Goal: Task Accomplishment & Management: Manage account settings

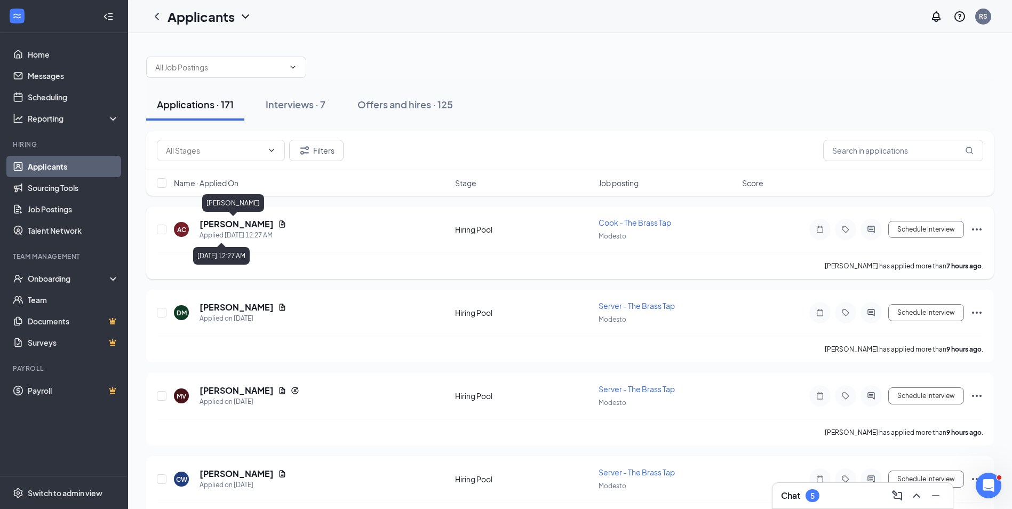
click at [228, 225] on h5 "[PERSON_NAME]" at bounding box center [237, 224] width 74 height 12
click at [228, 225] on body "Home Messages Scheduling Reporting Hiring Applicants Sourcing Tools Job Posting…" at bounding box center [506, 254] width 1012 height 509
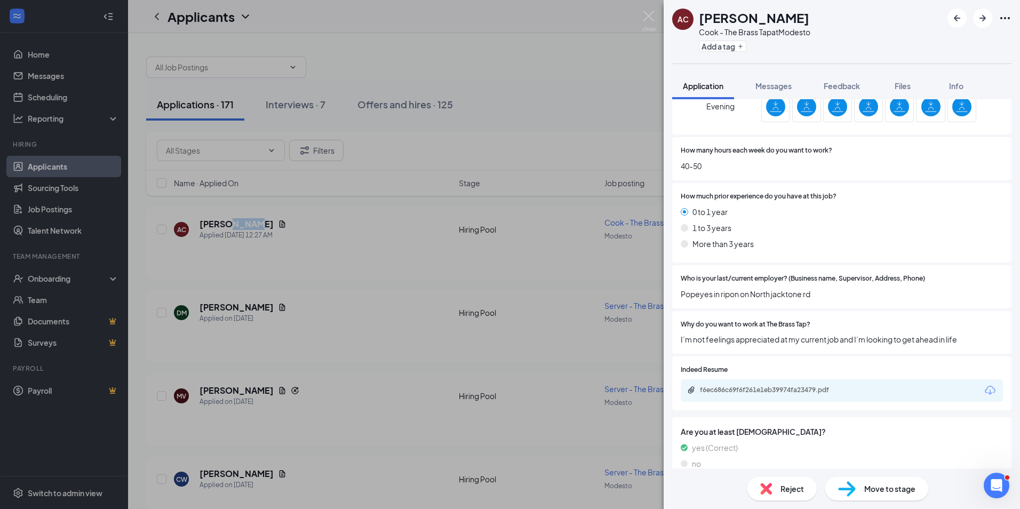
scroll to position [267, 0]
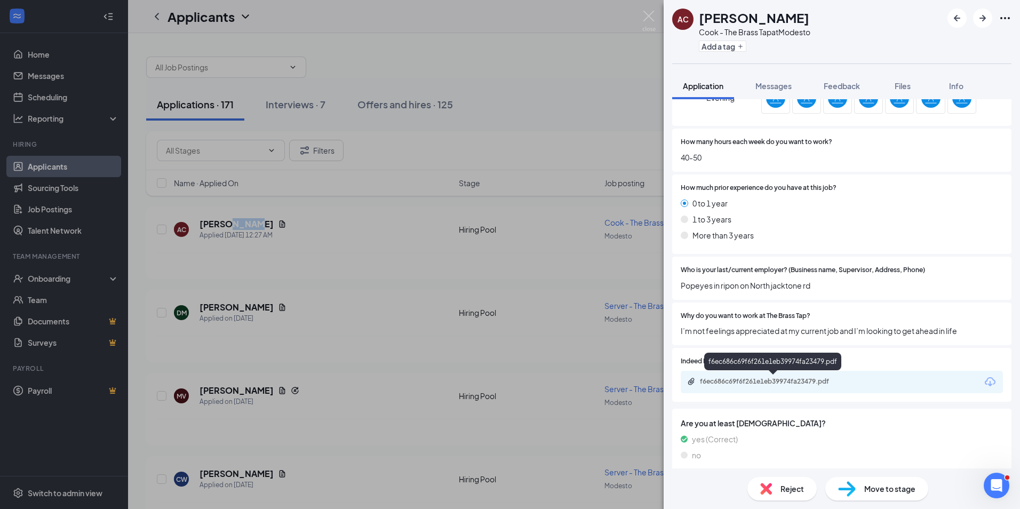
click at [774, 378] on div "f6ec686c69f6f261e1eb39974fa23479.pdf" at bounding box center [774, 381] width 149 height 9
click at [784, 485] on span "Reject" at bounding box center [792, 489] width 23 height 12
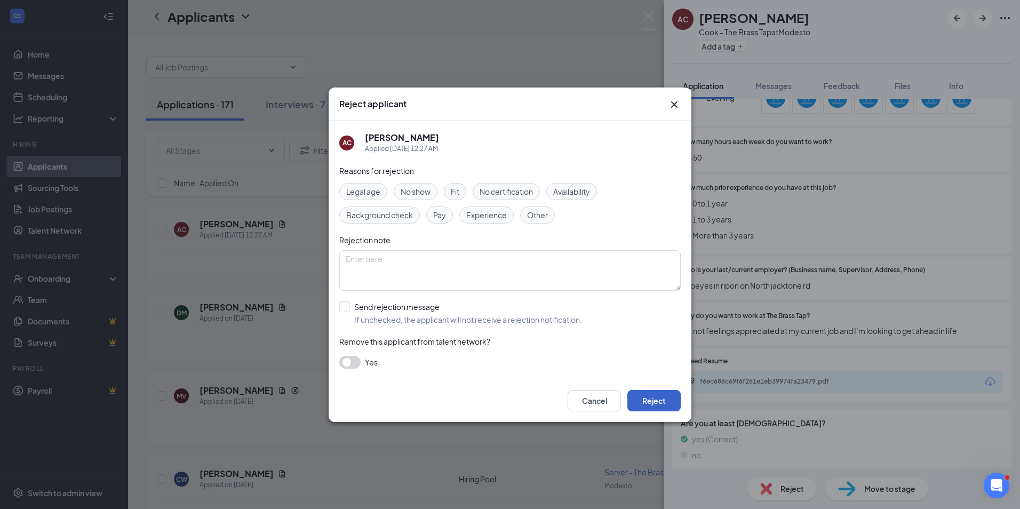
click at [662, 402] on button "Reject" at bounding box center [654, 400] width 53 height 21
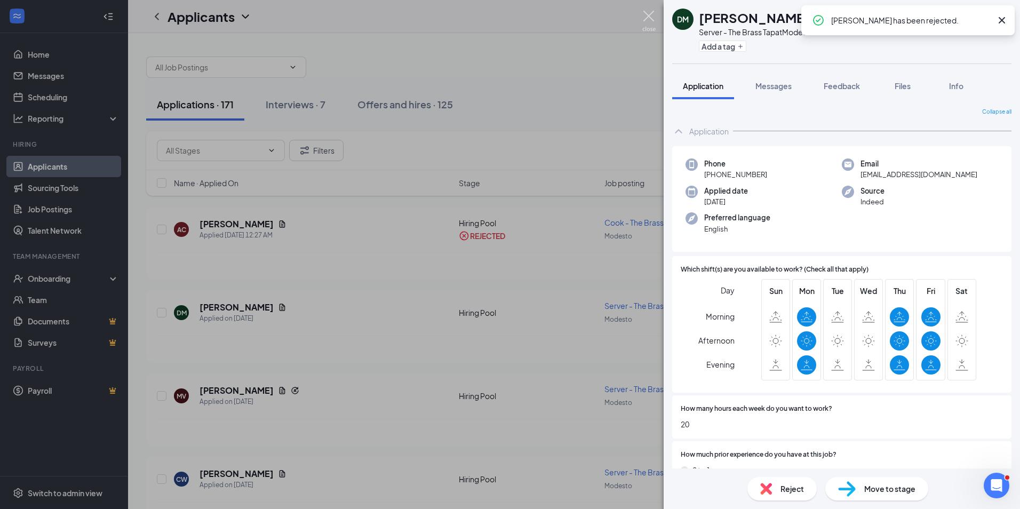
click at [648, 15] on img at bounding box center [648, 21] width 13 height 21
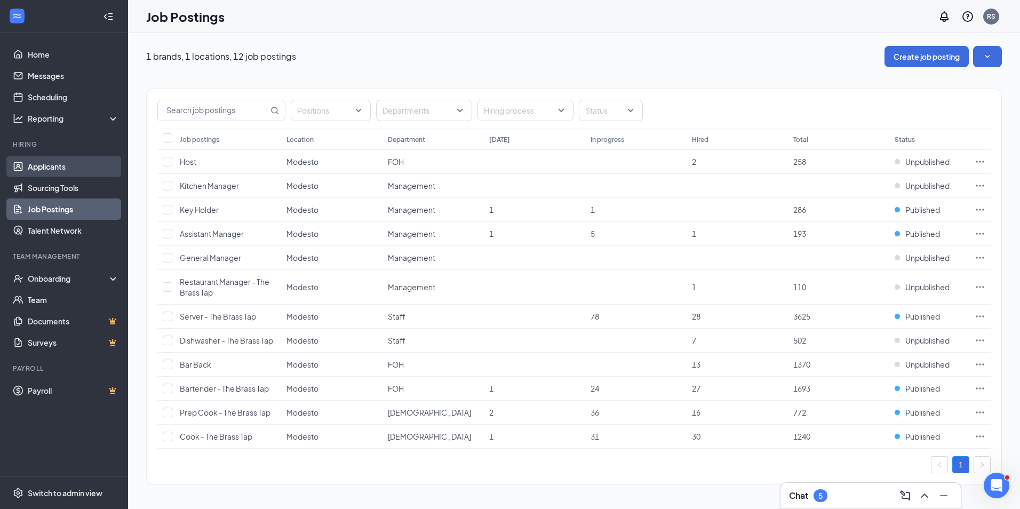
click at [41, 169] on link "Applicants" at bounding box center [73, 166] width 91 height 21
